Goal: Task Accomplishment & Management: Manage account settings

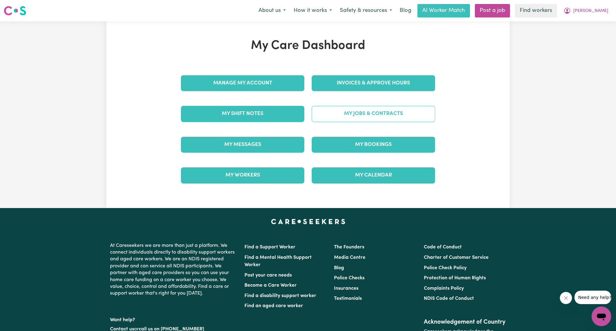
click at [365, 118] on link "My Jobs & Contracts" at bounding box center [374, 114] width 124 height 16
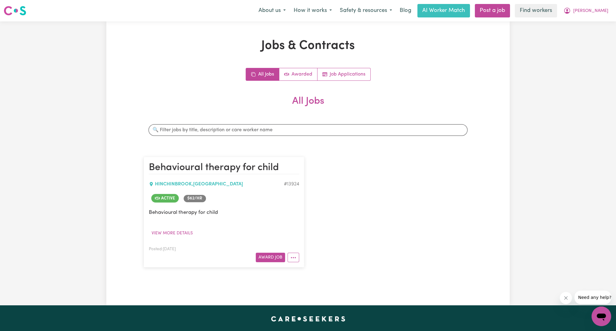
click at [303, 255] on article "Behavioural therapy for child HINCHINBROOK , New South Wales # 13924 Active $ 6…" at bounding box center [224, 212] width 161 height 111
click at [299, 255] on button "More options" at bounding box center [294, 257] width 12 height 9
click at [320, 182] on link "View/Edit Contract" at bounding box center [317, 182] width 59 height 12
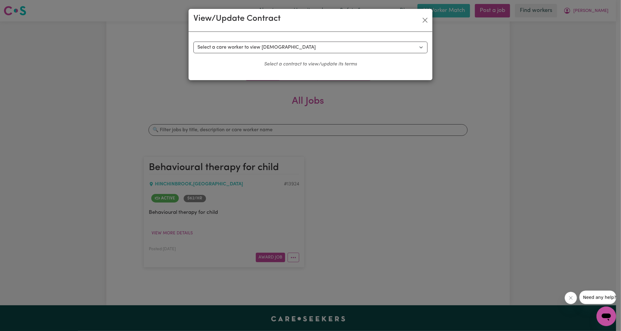
click at [246, 32] on div "Select a contract to view Select a care worker to view [DEMOGRAPHIC_DATA] #1000…" at bounding box center [311, 56] width 244 height 48
click at [246, 43] on select "Select a care worker to view [DEMOGRAPHIC_DATA] #10006 - [PERSON_NAME] (contrac…" at bounding box center [311, 48] width 234 height 12
drag, startPoint x: 465, startPoint y: 153, endPoint x: 480, endPoint y: 126, distance: 30.9
click at [467, 149] on div "View/Update Contract Select a contract to view Select a care worker to view con…" at bounding box center [310, 165] width 621 height 331
click at [558, 28] on div "View/Update Contract Select a contract to view Select a care worker to view con…" at bounding box center [310, 165] width 621 height 331
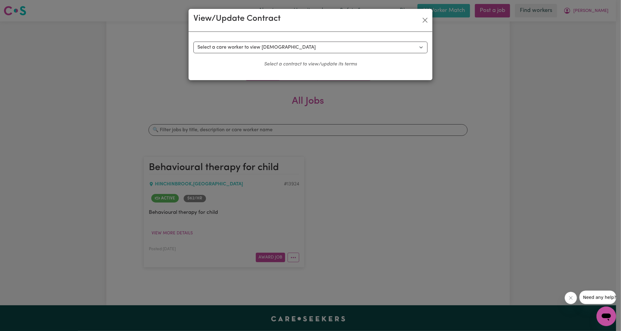
click at [422, 25] on div "View/Update Contract" at bounding box center [311, 20] width 244 height 23
click at [425, 18] on button "Close" at bounding box center [425, 20] width 10 height 10
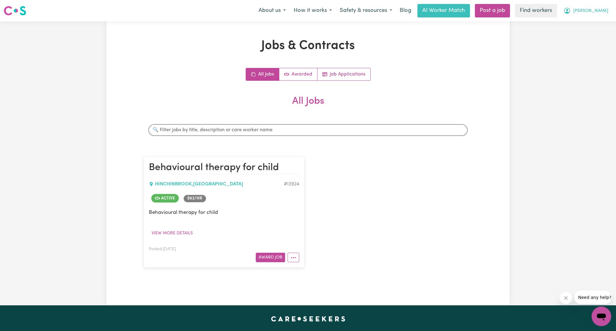
click at [568, 10] on icon "My Account" at bounding box center [568, 10] width 2 height 2
click at [592, 24] on link "My Dashboard" at bounding box center [588, 24] width 48 height 12
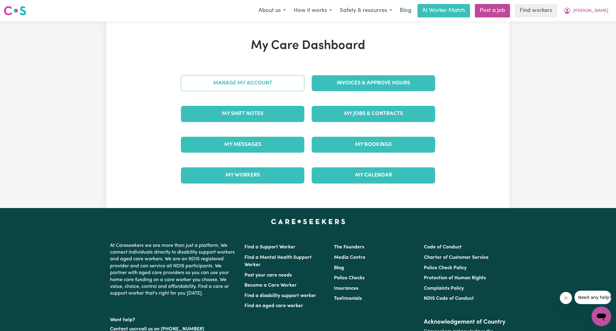
click at [270, 84] on link "Manage My Account" at bounding box center [243, 83] width 124 height 16
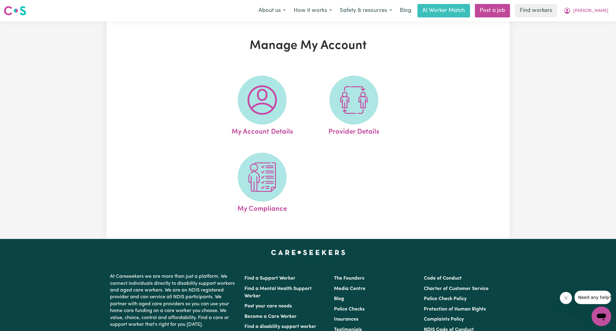
click at [270, 84] on span at bounding box center [262, 100] width 49 height 49
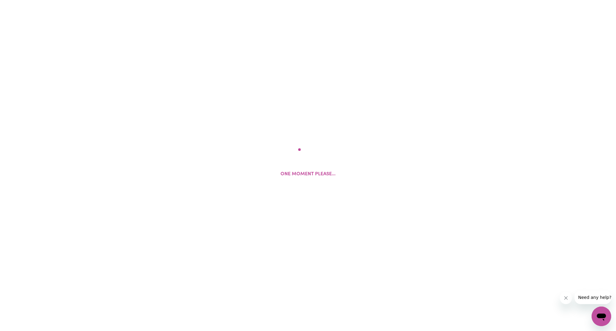
select select "Australian"
select select "representative"
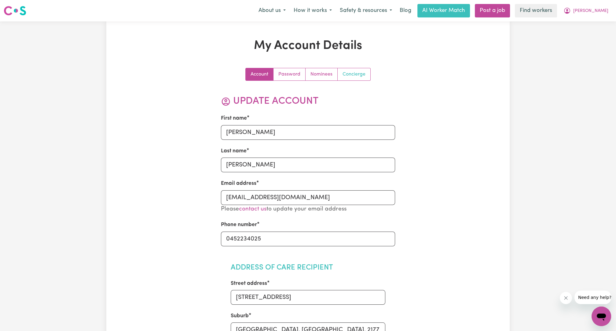
click at [361, 73] on link "Concierge" at bounding box center [354, 74] width 33 height 12
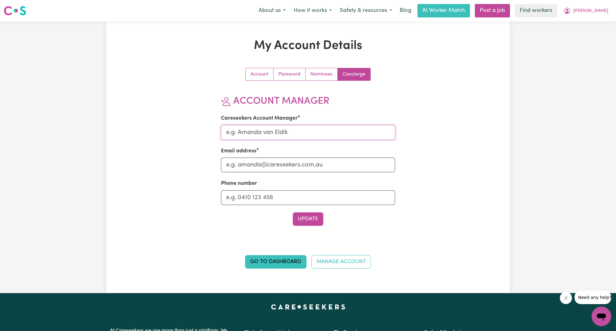
click at [312, 128] on input "Careseekers Account Manager" at bounding box center [308, 132] width 175 height 15
type input "Ethan"
type input "ethan@careseekers.com.au"
click at [300, 219] on button "Update" at bounding box center [308, 218] width 31 height 13
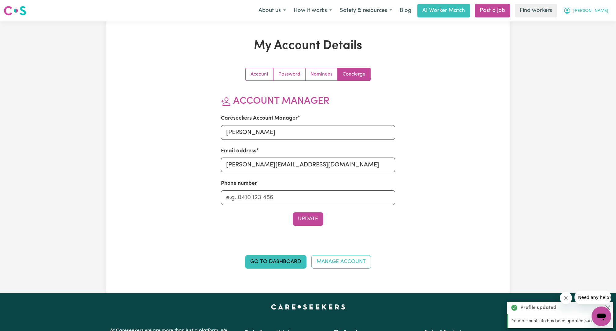
click at [571, 9] on icon "My Account" at bounding box center [567, 10] width 7 height 7
click at [580, 23] on link "My Dashboard" at bounding box center [588, 24] width 48 height 12
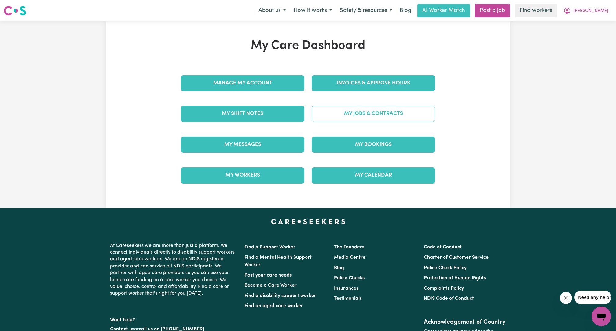
click at [407, 107] on link "My Jobs & Contracts" at bounding box center [374, 114] width 124 height 16
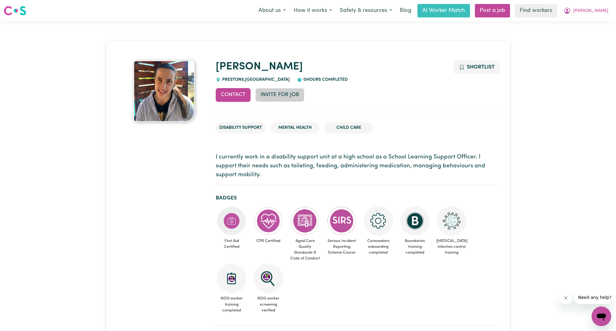
click at [279, 91] on button "Invite for Job" at bounding box center [280, 94] width 49 height 13
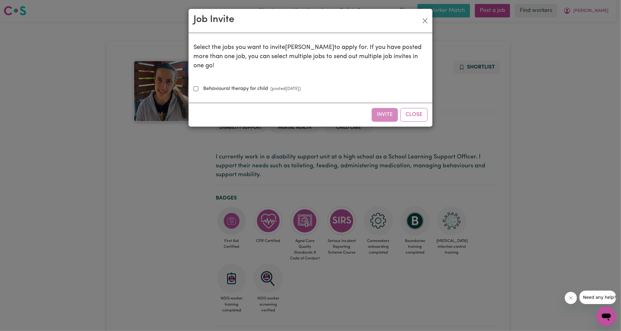
click at [233, 84] on div "Select the jobs you want to invite Domenica to apply for. If you have posted mo…" at bounding box center [311, 68] width 234 height 60
click at [230, 85] on label "Behavioural therapy for child (posted Mar 4 2025 )" at bounding box center [251, 88] width 100 height 7
click at [198, 86] on input "Behavioural therapy for child (posted Mar 4 2025 )" at bounding box center [196, 88] width 5 height 5
checkbox input "true"
click at [374, 108] on button "Invite" at bounding box center [385, 114] width 26 height 13
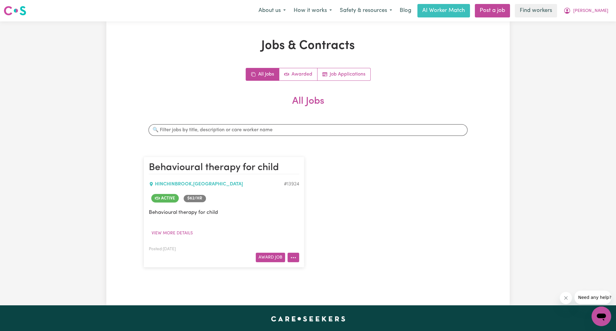
click at [298, 254] on button "More options" at bounding box center [294, 257] width 12 height 9
click at [304, 183] on link "View/Edit Contract" at bounding box center [317, 182] width 59 height 12
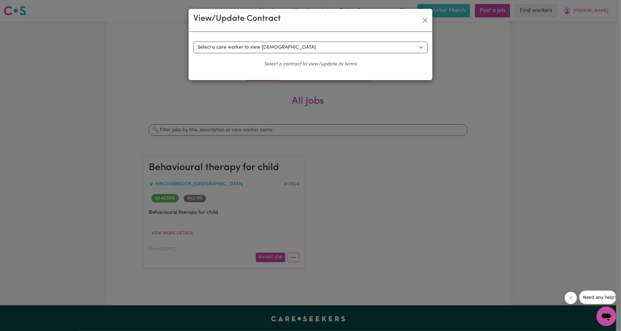
click at [284, 61] on p "Select a contract to view/update its terms" at bounding box center [311, 64] width 234 height 7
click at [284, 54] on div "Select a contract to view Select a care worker to view [DEMOGRAPHIC_DATA] #1000…" at bounding box center [311, 55] width 234 height 26
click at [279, 49] on select "Select a care worker to view [DEMOGRAPHIC_DATA] #10006 - [PERSON_NAME] (contrac…" at bounding box center [311, 48] width 234 height 12
select select "10186"
click at [194, 42] on select "Select a care worker to view [DEMOGRAPHIC_DATA] #10006 - [PERSON_NAME] (contrac…" at bounding box center [311, 48] width 234 height 12
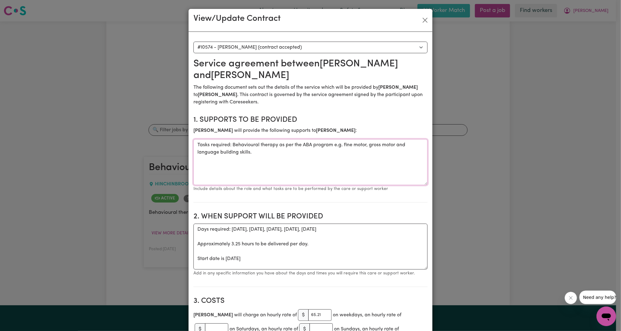
drag, startPoint x: 324, startPoint y: 152, endPoint x: 135, endPoint y: 76, distance: 204.3
click at [137, 77] on div "View/Update Contract Select a contract to view Select a care worker to view [DE…" at bounding box center [310, 165] width 621 height 331
drag, startPoint x: 318, startPoint y: 250, endPoint x: 116, endPoint y: 164, distance: 219.9
click at [116, 164] on div "View/Update Contract Select a contract to view Select a care worker to view con…" at bounding box center [310, 165] width 621 height 331
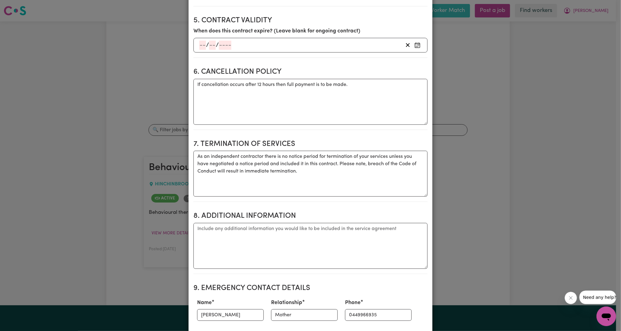
scroll to position [453, 0]
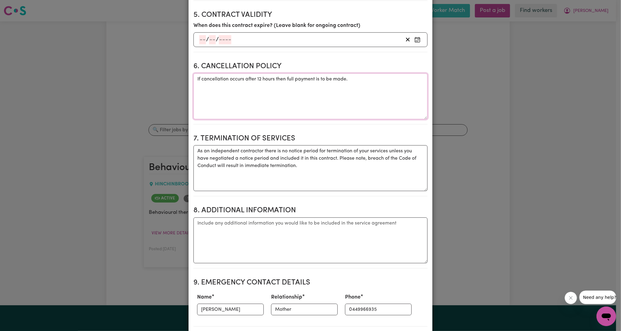
click at [304, 73] on textarea "If cancellation occurs after 12 hours then full payment is to be made." at bounding box center [311, 96] width 234 height 46
drag, startPoint x: 317, startPoint y: 142, endPoint x: 83, endPoint y: 113, distance: 235.7
click at [83, 113] on div "View/Update Contract Select a contract to view Select a care worker to view con…" at bounding box center [310, 165] width 621 height 331
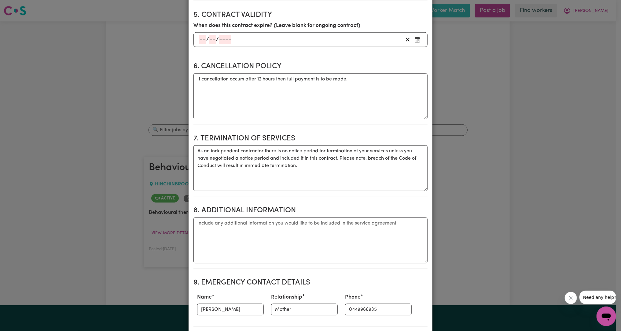
scroll to position [566, 0]
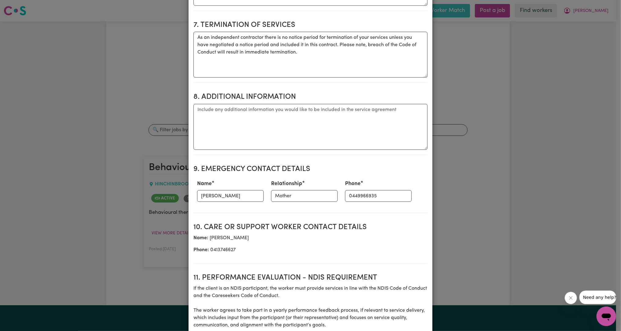
click at [217, 177] on div "Name Karin Flaton" at bounding box center [231, 190] width 74 height 27
click at [219, 190] on input "Karin Flaton" at bounding box center [230, 196] width 67 height 12
click at [273, 190] on input "Mother" at bounding box center [304, 196] width 67 height 12
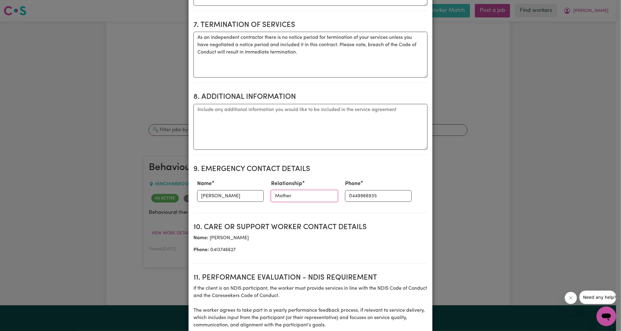
click at [273, 190] on input "Mother" at bounding box center [304, 196] width 67 height 12
click at [366, 190] on input "0449966935" at bounding box center [378, 196] width 67 height 12
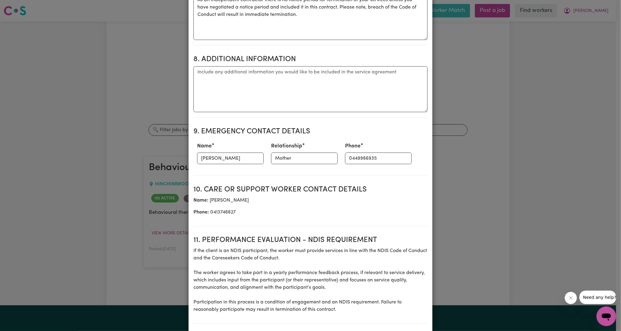
scroll to position [491, 0]
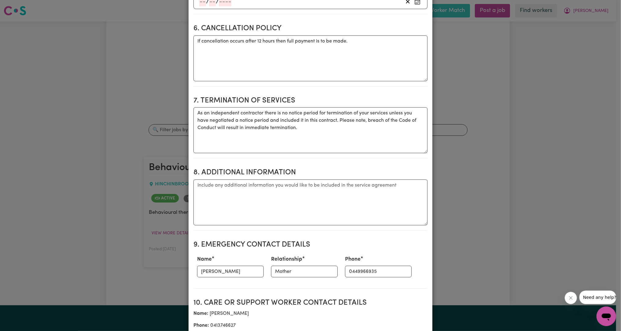
click at [524, 105] on div "View/Update Contract Select a contract to view Select a care worker to view con…" at bounding box center [310, 165] width 621 height 331
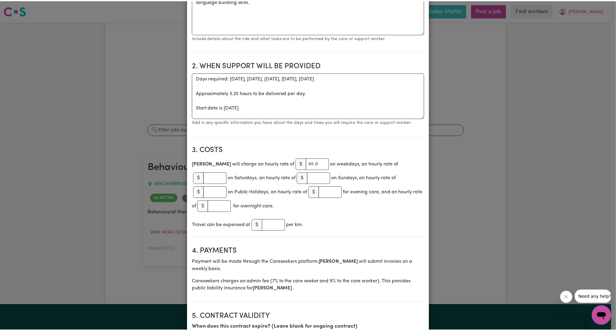
scroll to position [0, 0]
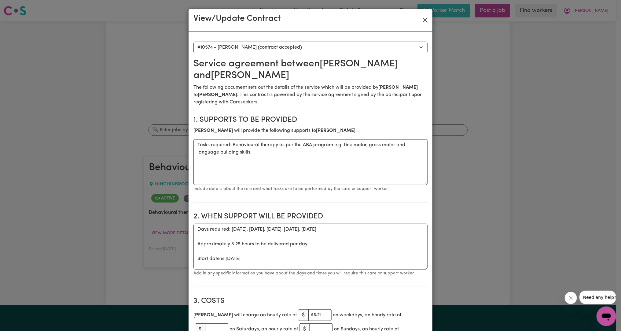
click at [418, 21] on div "View/Update Contract" at bounding box center [311, 20] width 244 height 23
click at [420, 22] on button "Close" at bounding box center [425, 20] width 10 height 10
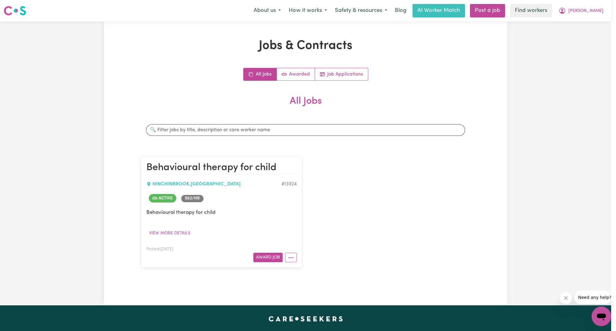
click at [517, 84] on div "Jobs & Contracts All Jobs Awarded Job Applications All Jobs Search jobs Behavio…" at bounding box center [306, 163] width 612 height 284
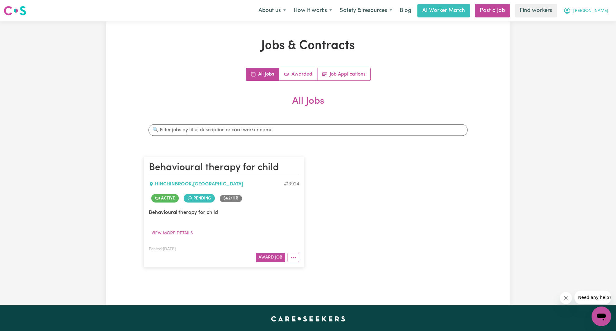
click at [605, 11] on span "Elliot" at bounding box center [591, 11] width 35 height 7
click at [589, 41] on div "Jobs & Contracts All Jobs Awarded Job Applications All Jobs Search jobs Behavio…" at bounding box center [308, 163] width 616 height 284
click at [587, 36] on div "Jobs & Contracts All Jobs Awarded Job Applications All Jobs Search jobs Behavio…" at bounding box center [308, 163] width 616 height 284
click at [603, 14] on span "Elliot" at bounding box center [591, 11] width 35 height 7
click at [596, 32] on link "Logout" at bounding box center [588, 35] width 48 height 12
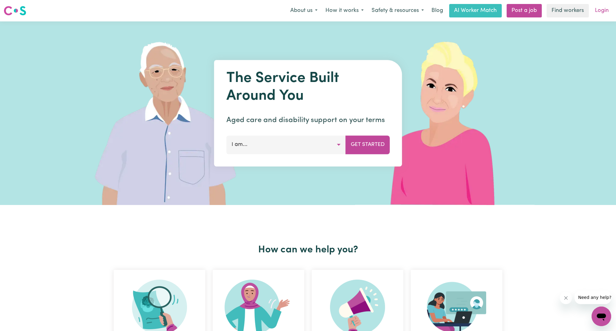
click at [605, 9] on link "Login" at bounding box center [602, 10] width 21 height 13
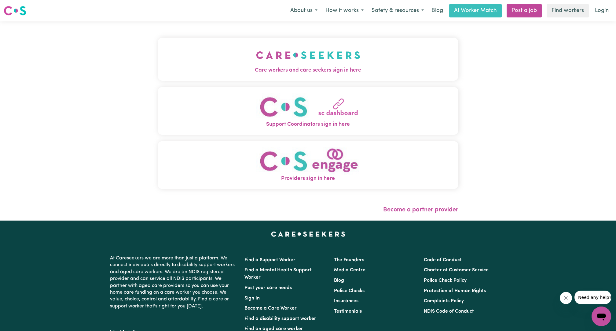
click at [158, 67] on span "Care workers and care seekers sign in here" at bounding box center [308, 70] width 301 height 8
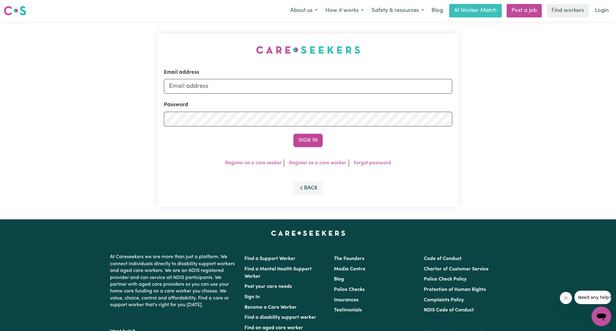
click at [274, 111] on div "Password" at bounding box center [308, 113] width 289 height 25
drag, startPoint x: 277, startPoint y: 99, endPoint x: 270, endPoint y: 90, distance: 11.6
click at [277, 98] on form "Email address Password Sign In" at bounding box center [308, 107] width 289 height 79
drag, startPoint x: 271, startPoint y: 87, endPoint x: 265, endPoint y: 94, distance: 9.1
click at [271, 87] on input "Email address" at bounding box center [308, 86] width 289 height 15
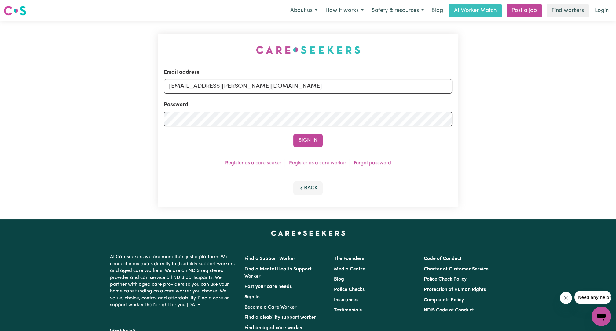
drag, startPoint x: 199, startPoint y: 88, endPoint x: 331, endPoint y: 100, distance: 131.7
click at [331, 100] on form "Email address superuser~ethan@careseekers.com.au Password Sign In" at bounding box center [308, 107] width 289 height 79
type input "superuser~sophiebray@careseekers.com.au"
click at [306, 144] on button "Sign In" at bounding box center [308, 140] width 29 height 13
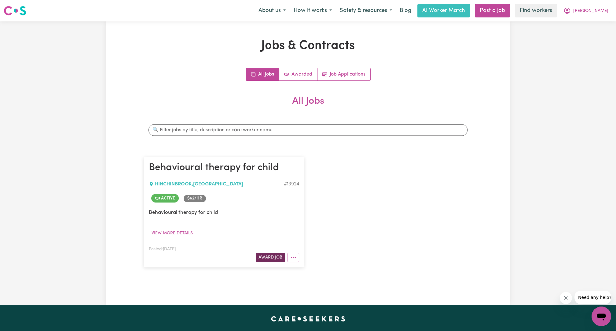
click at [257, 258] on button "Award Job" at bounding box center [270, 257] width 29 height 9
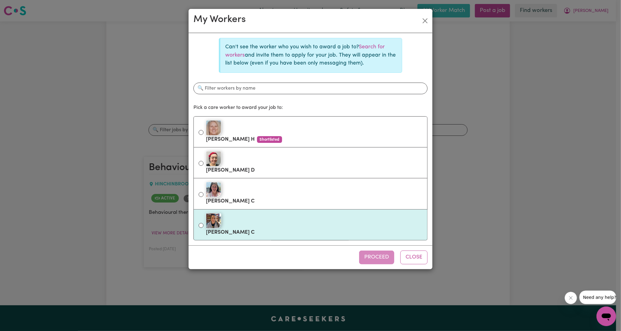
click at [297, 231] on label "Domenica C" at bounding box center [314, 225] width 216 height 26
click at [204, 228] on input "Domenica C" at bounding box center [201, 225] width 5 height 5
radio input "true"
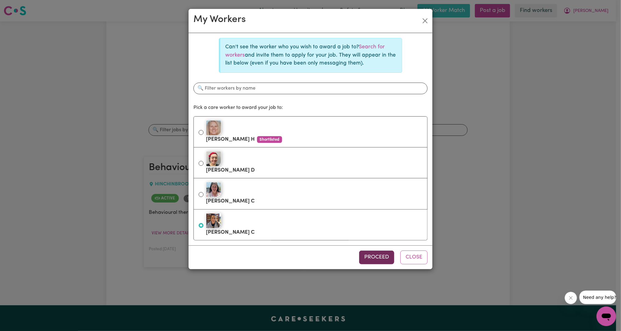
click at [374, 260] on button "Proceed" at bounding box center [376, 256] width 35 height 13
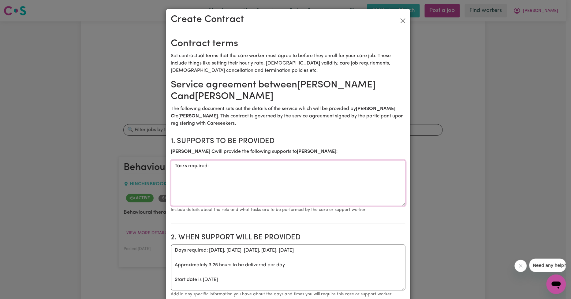
drag, startPoint x: 272, startPoint y: 181, endPoint x: 110, endPoint y: 164, distance: 162.6
click at [113, 164] on div "Create Contract Contract terms Set contractual terms that the care worker must …" at bounding box center [285, 149] width 571 height 299
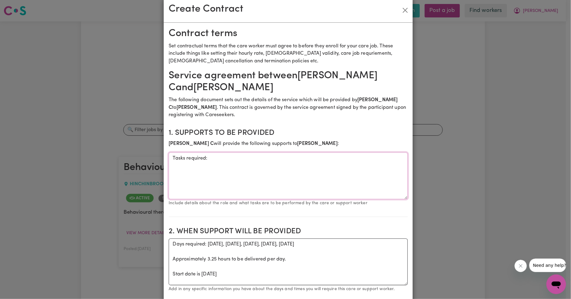
paste textarea "Behavioural therapy as per the ABA program e.g. fine motor, gross motor and lan…"
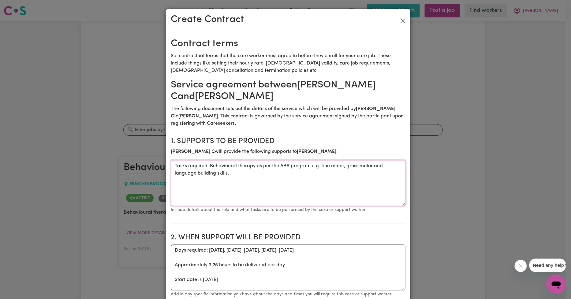
type textarea "Tasks required: Behavioural therapy as per the ABA program e.g. fine motor, gro…"
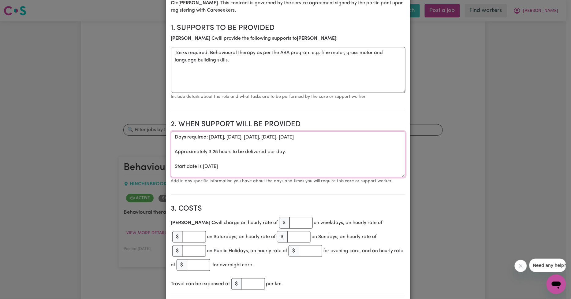
drag, startPoint x: 268, startPoint y: 166, endPoint x: 64, endPoint y: 103, distance: 212.9
click at [65, 103] on div "Create Contract Contract terms Set contractual terms that the care worker must …" at bounding box center [285, 149] width 571 height 299
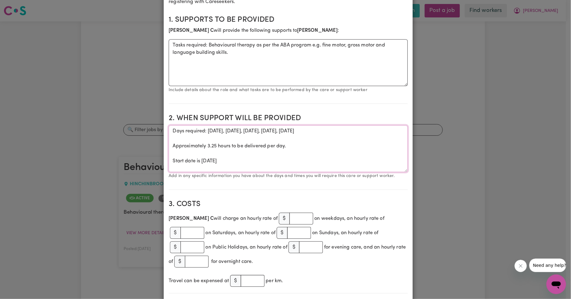
paste textarea "Monday 1 September"
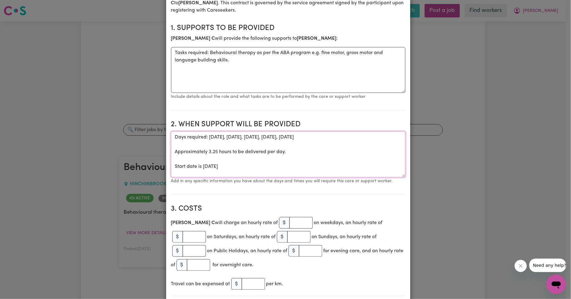
type textarea "Days required: [DATE], [DATE], [DATE], [DATE], [DATE] Approximately 3.25 hours …"
click at [289, 223] on input "number" at bounding box center [300, 223] width 23 height 12
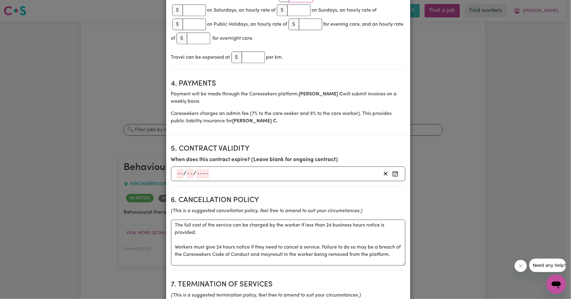
scroll to position [453, 0]
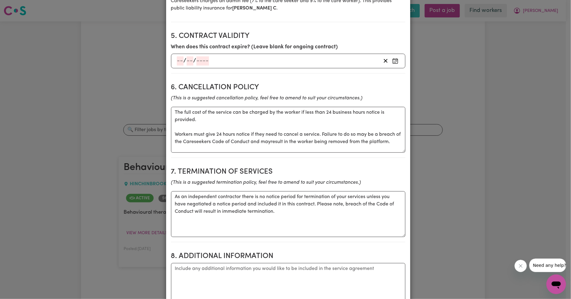
type input "65.21"
drag, startPoint x: 394, startPoint y: 145, endPoint x: 78, endPoint y: 61, distance: 327.1
click at [78, 61] on div "Create Contract Contract terms Set contractual terms that the care worker must …" at bounding box center [285, 149] width 571 height 299
paste textarea "If cancellation occurs after 12 hours then full payment is to be made."
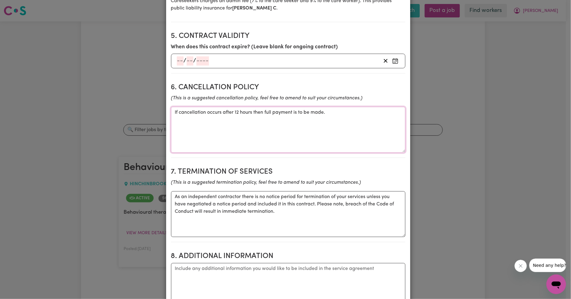
type textarea "If cancellation occurs after 12 hours then full payment is to be made."
drag, startPoint x: 276, startPoint y: 214, endPoint x: 111, endPoint y: 174, distance: 169.7
click at [111, 174] on div "Create Contract Contract terms Set contractual terms that the care worker must …" at bounding box center [285, 149] width 571 height 299
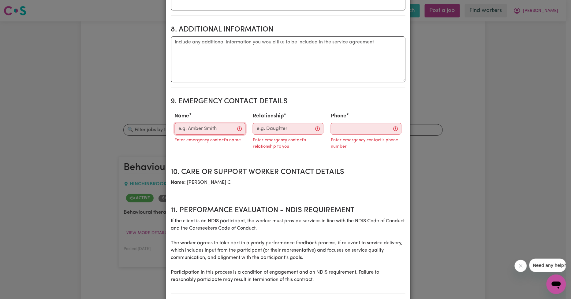
click at [219, 135] on input "Name" at bounding box center [210, 129] width 71 height 12
paste input "[PERSON_NAME]"
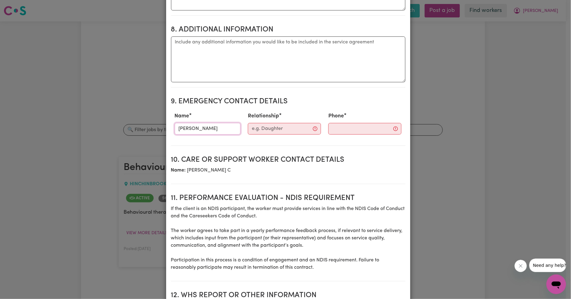
type input "[PERSON_NAME]"
click at [265, 133] on input "Relationship" at bounding box center [284, 129] width 73 height 12
paste input "Mother"
type input "Mother"
click at [351, 135] on input "Phone" at bounding box center [360, 129] width 74 height 12
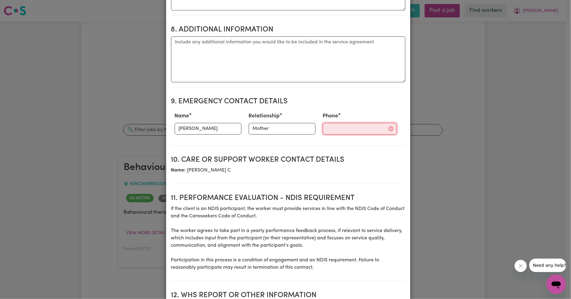
paste input "0449966935"
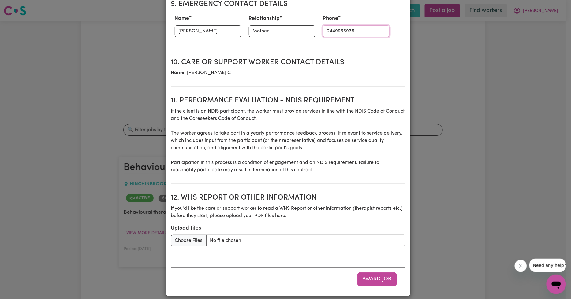
scroll to position [785, 0]
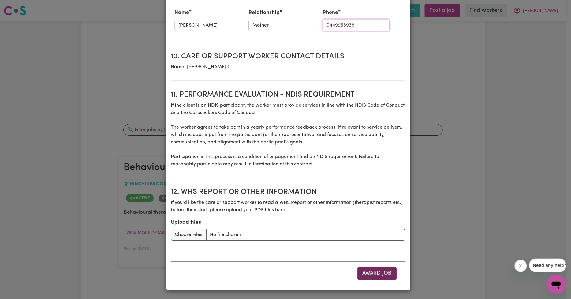
type input "0449966935"
click at [370, 275] on button "Award Job" at bounding box center [376, 273] width 39 height 13
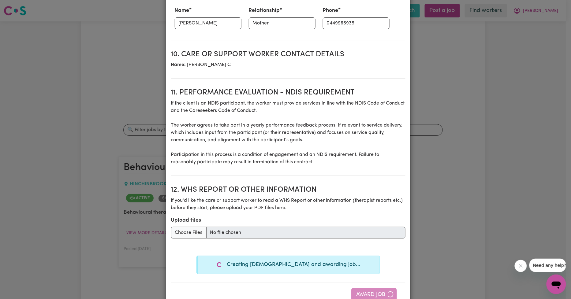
type textarea "Tasks required:"
type textarea "Days required: monday, tuesday, thursday, wednesday, friday Approximately 3.25 …"
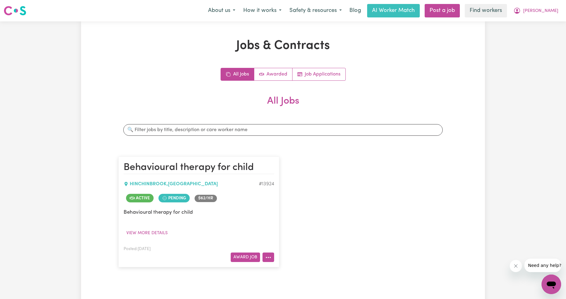
click at [262, 259] on button "More options" at bounding box center [268, 257] width 12 height 9
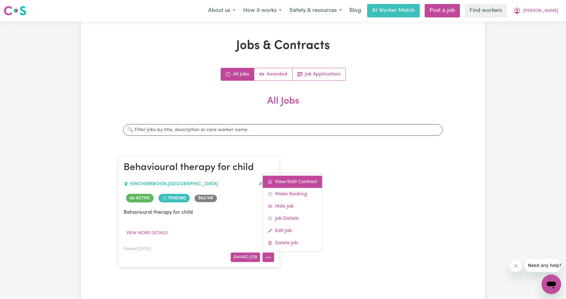
click at [293, 179] on link "View/Edit Contract" at bounding box center [292, 182] width 59 height 12
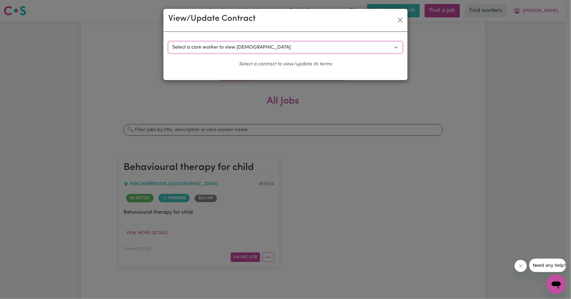
click at [212, 50] on select "Select a care worker to view contract #10006 - Michelle Hardman (contract accep…" at bounding box center [285, 48] width 234 height 12
select select "10193"
click at [168, 42] on select "Select a care worker to view contract #10006 - Michelle Hardman (contract accep…" at bounding box center [285, 48] width 234 height 12
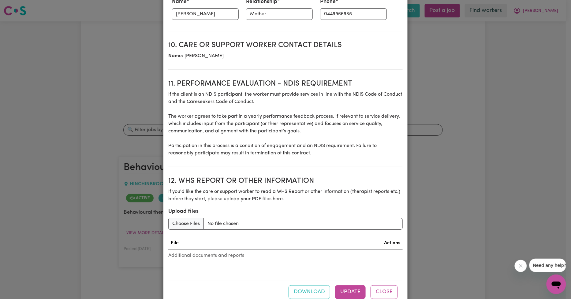
scroll to position [763, 0]
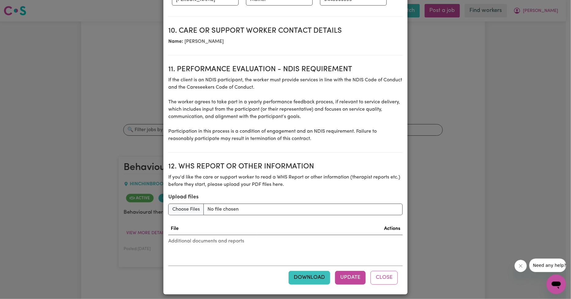
click at [318, 275] on button "Download" at bounding box center [309, 277] width 42 height 13
